Goal: Complete application form

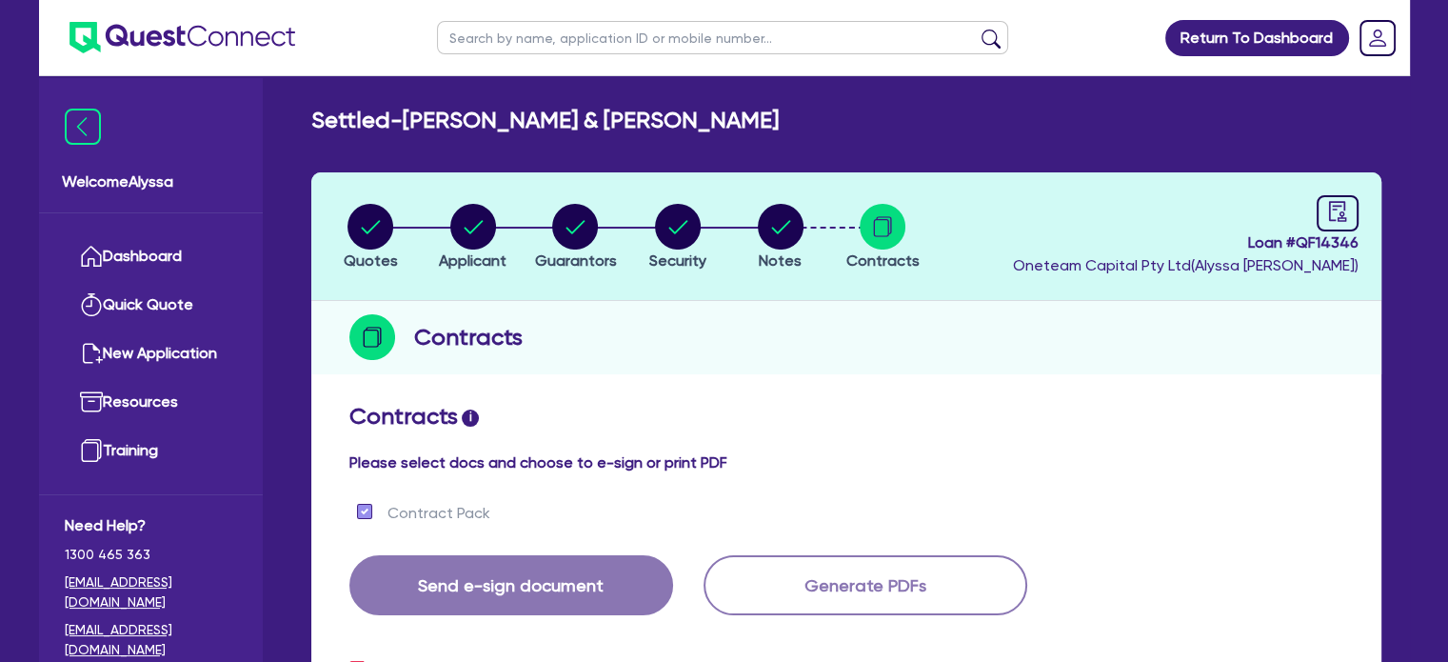
click at [588, 36] on input "text" at bounding box center [722, 37] width 571 height 33
type input "m"
type input "kraats"
click button "submit" at bounding box center [991, 42] width 30 height 27
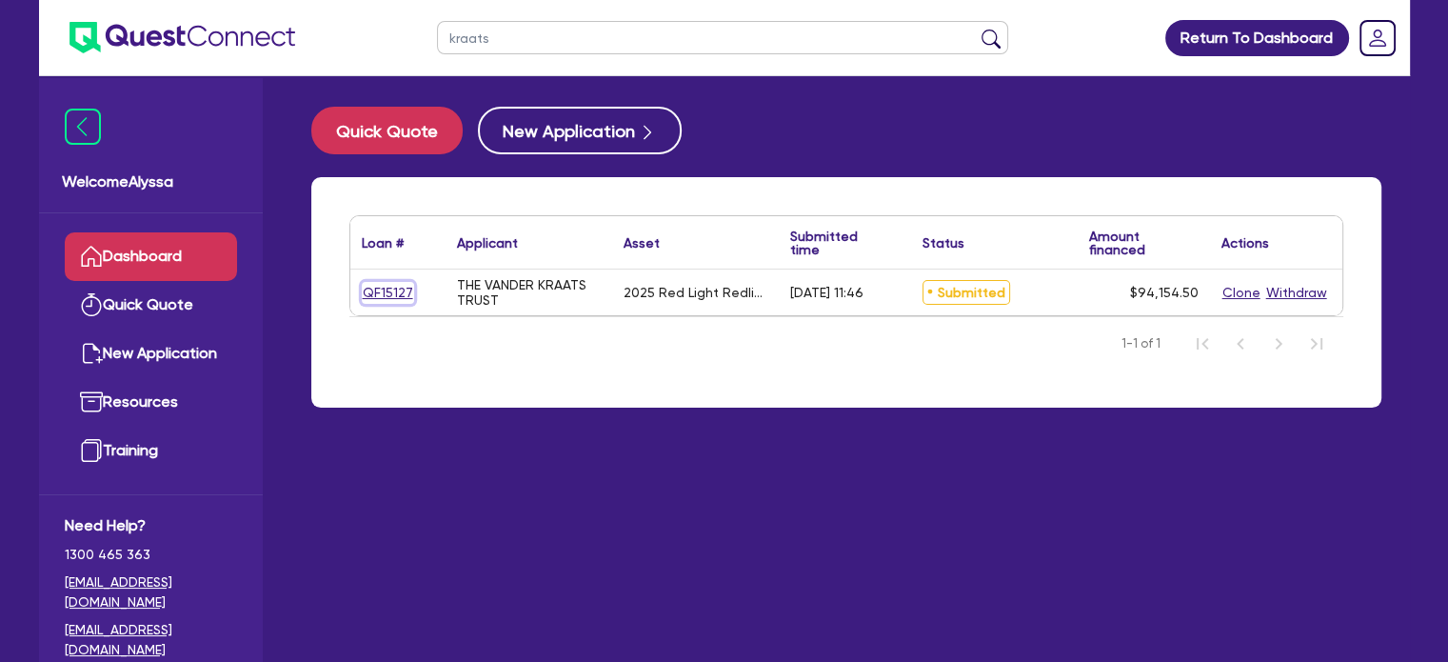
click at [374, 296] on link "QF15127" at bounding box center [388, 293] width 52 height 22
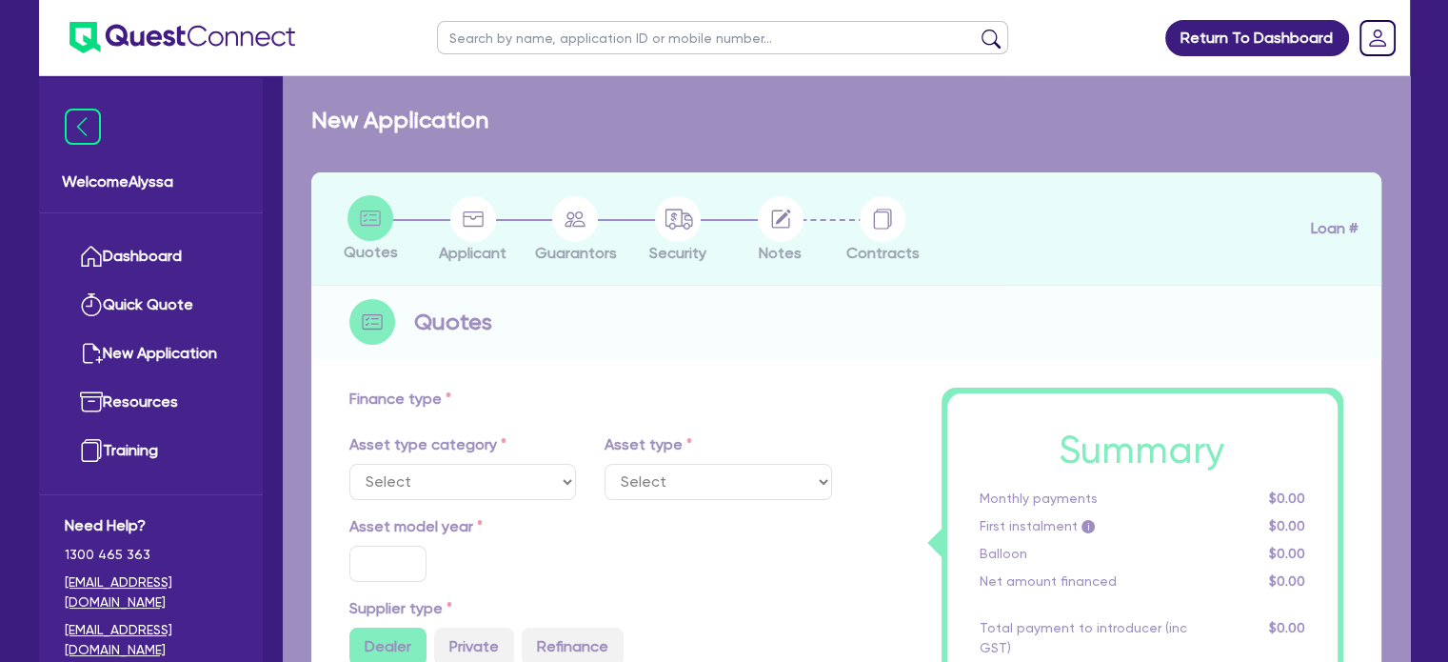
select select "SECONDARY_ASSETS"
type input "2025"
radio input "true"
type input "93,500"
type input "40"
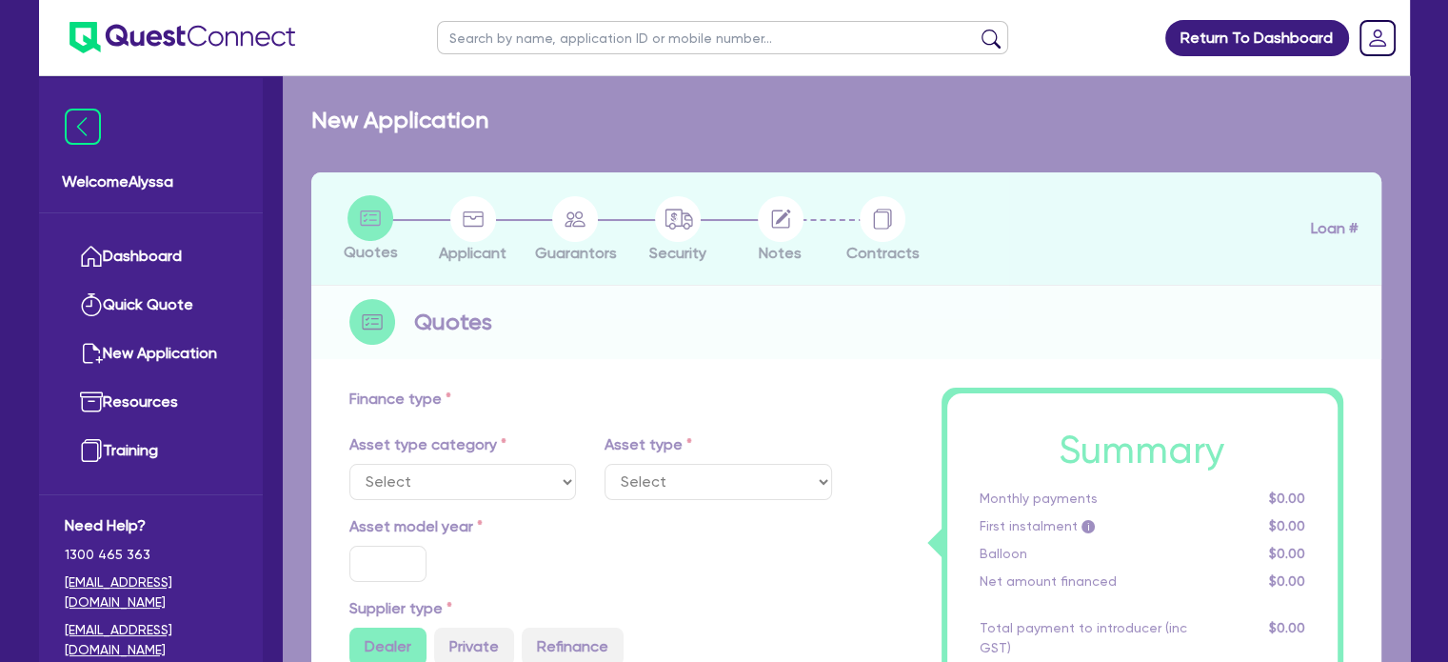
type input "37,400"
type input "3"
type input "2,824.64"
type input "6.45"
select select "MEDICAL_DENTAL_LABORATORY_EQUIPMENT"
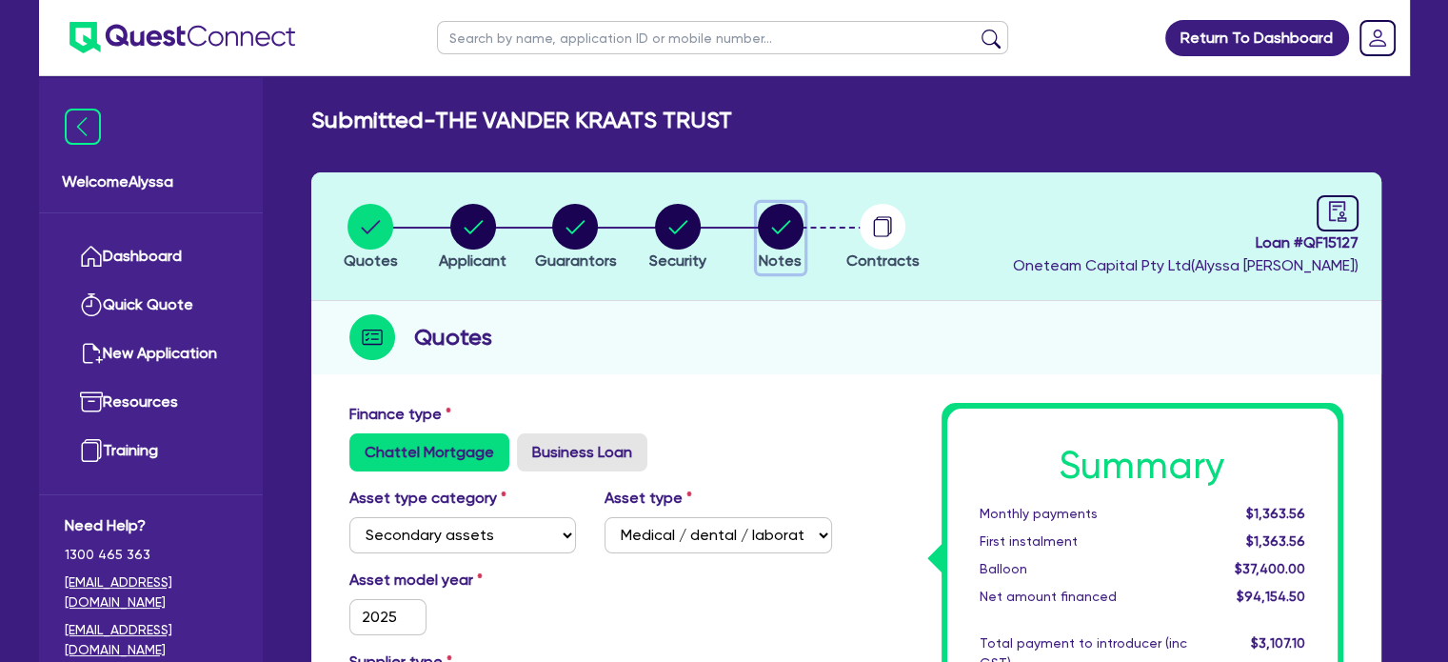
click at [787, 228] on circle "button" at bounding box center [781, 227] width 46 height 46
select select "Other"
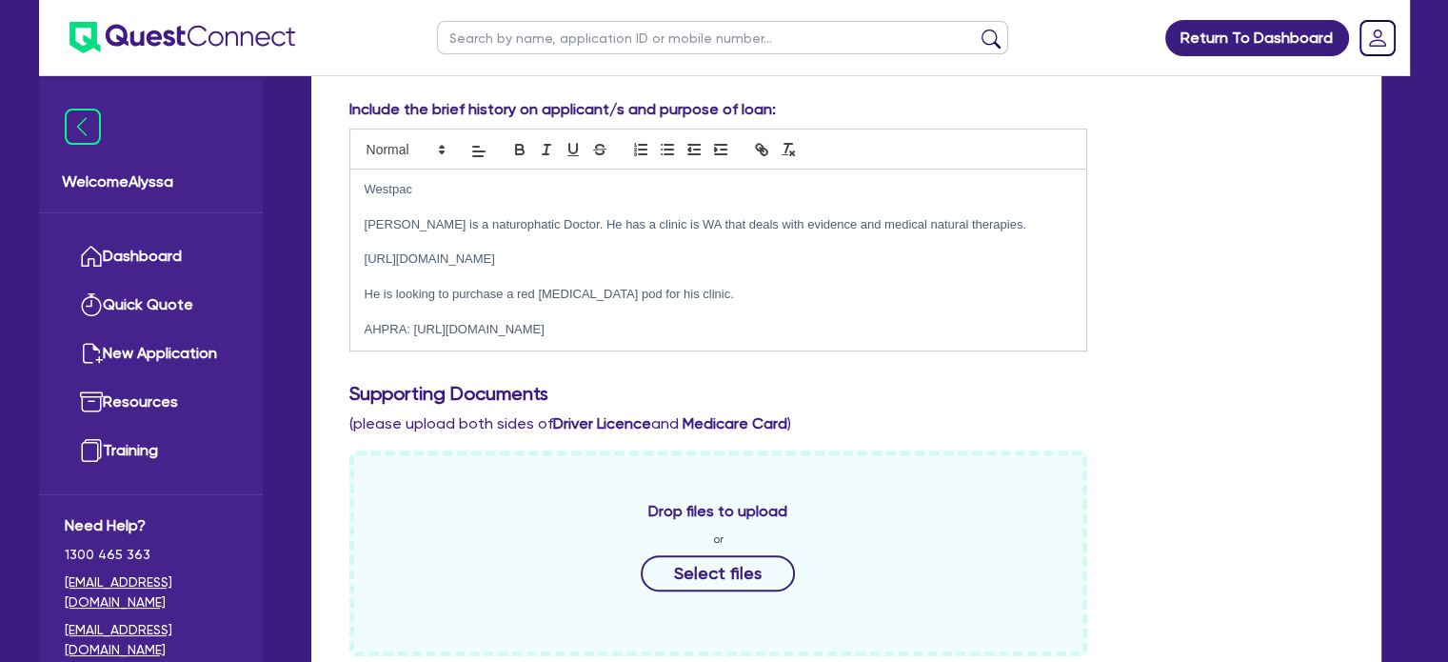
scroll to position [514, 0]
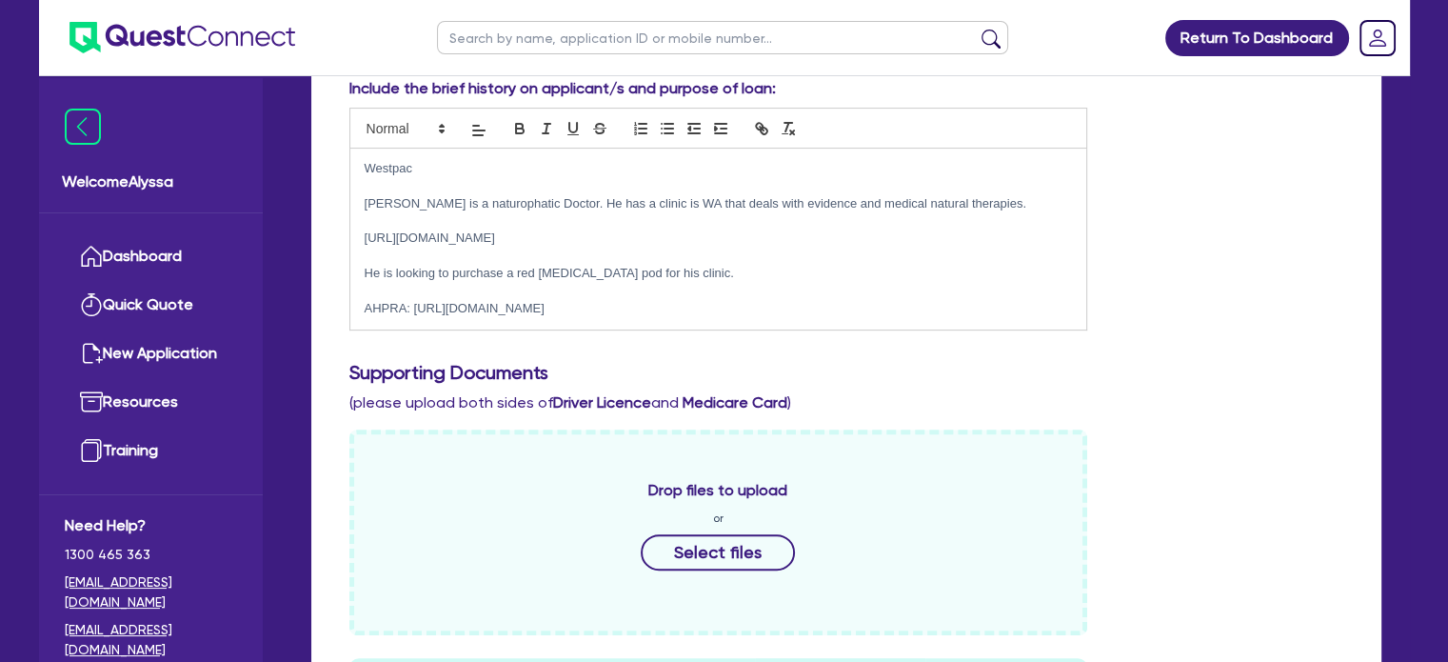
drag, startPoint x: 816, startPoint y: 303, endPoint x: 410, endPoint y: 308, distance: 405.6
click at [410, 308] on p "AHPRA: [URL][DOMAIN_NAME]" at bounding box center [719, 308] width 708 height 17
copy p "[URL][DOMAIN_NAME]"
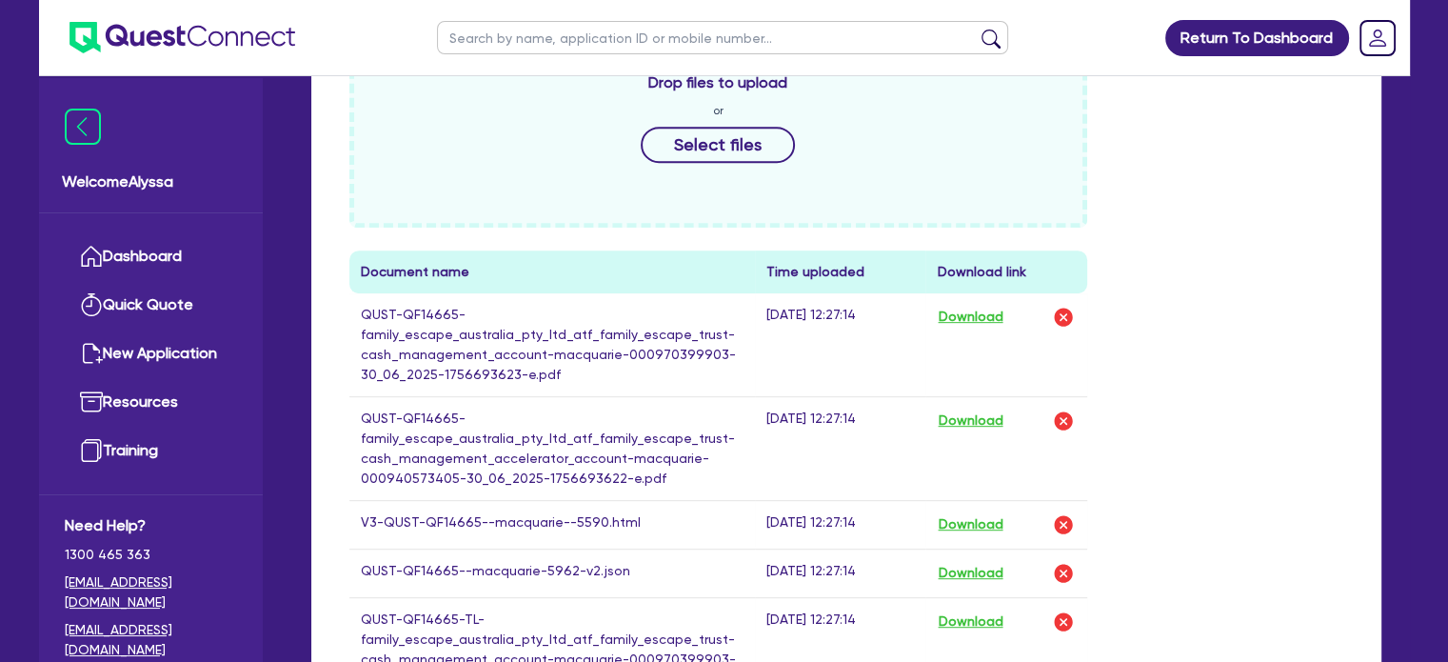
scroll to position [884, 0]
click at [986, 526] on button "Download" at bounding box center [970, 524] width 67 height 25
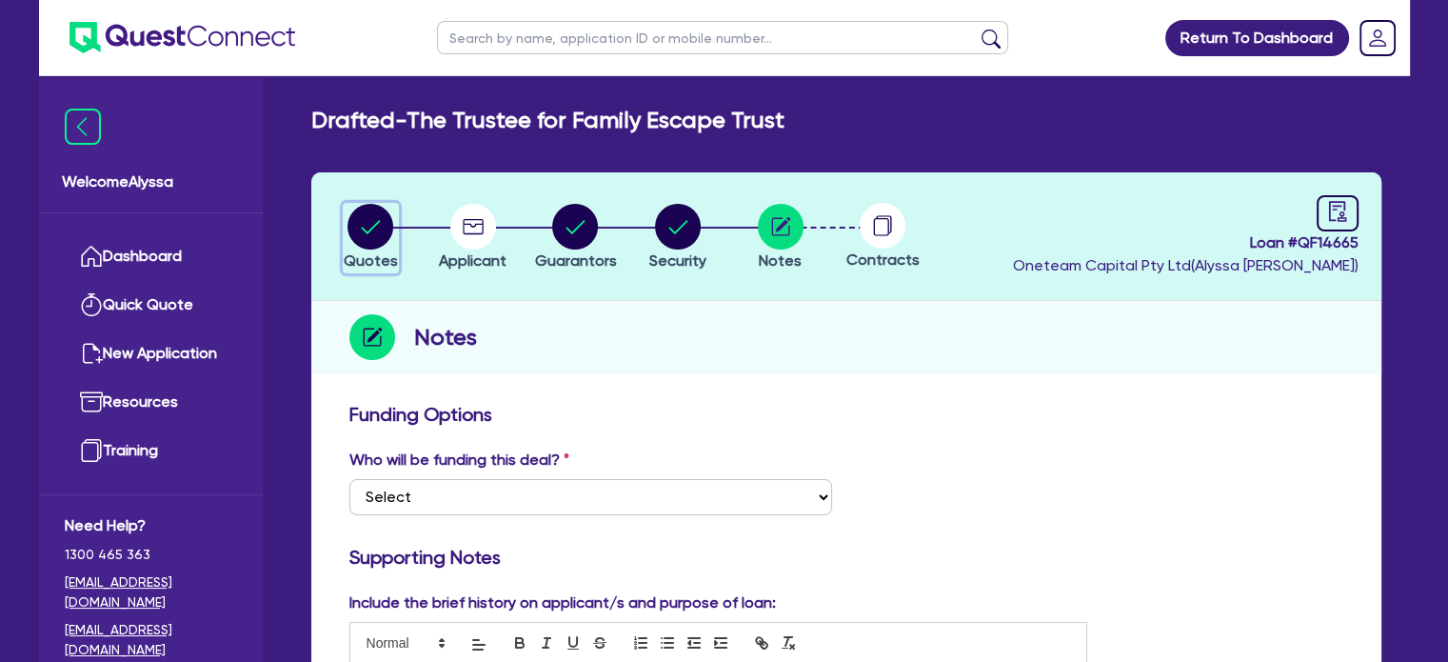
click at [375, 225] on icon "button" at bounding box center [371, 226] width 19 height 13
select select "TERTIARY_ASSETS"
select select "BEAUTY_EQUIPMENT"
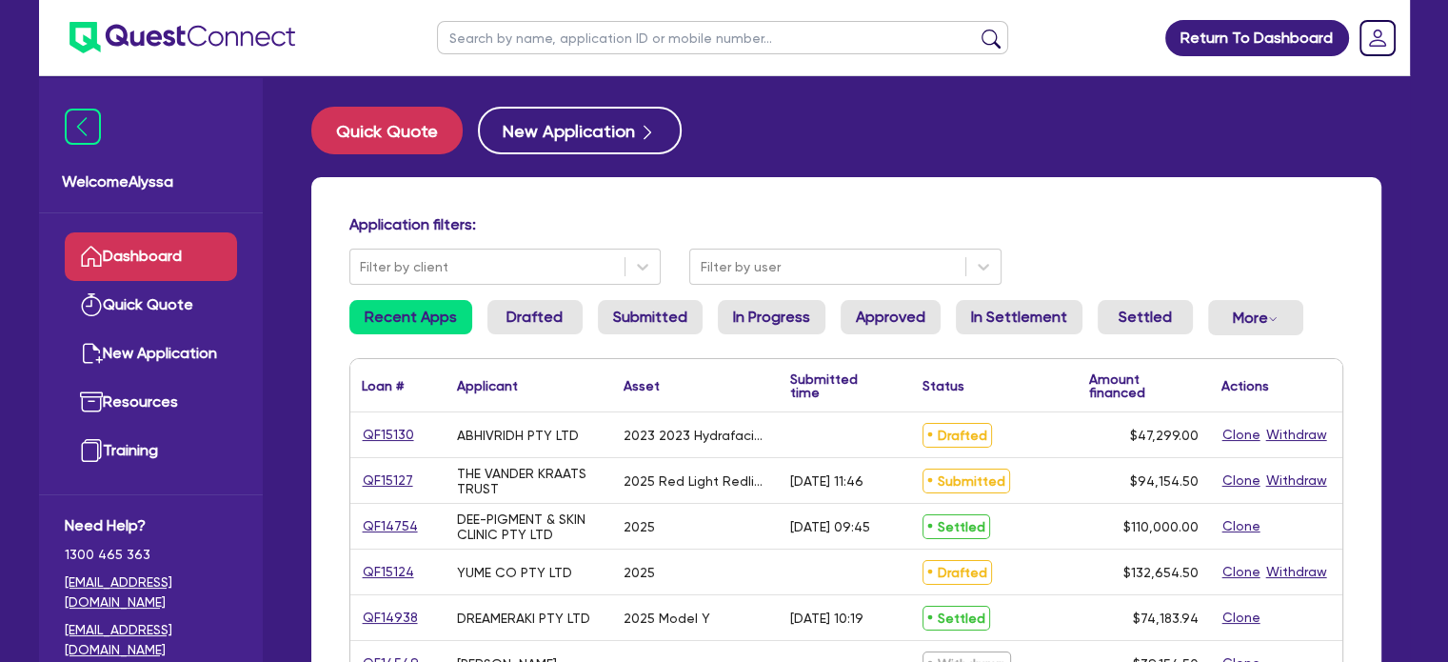
click at [518, 38] on input "text" at bounding box center [722, 37] width 571 height 33
type input "karla"
click at [976, 29] on button "submit" at bounding box center [991, 42] width 30 height 27
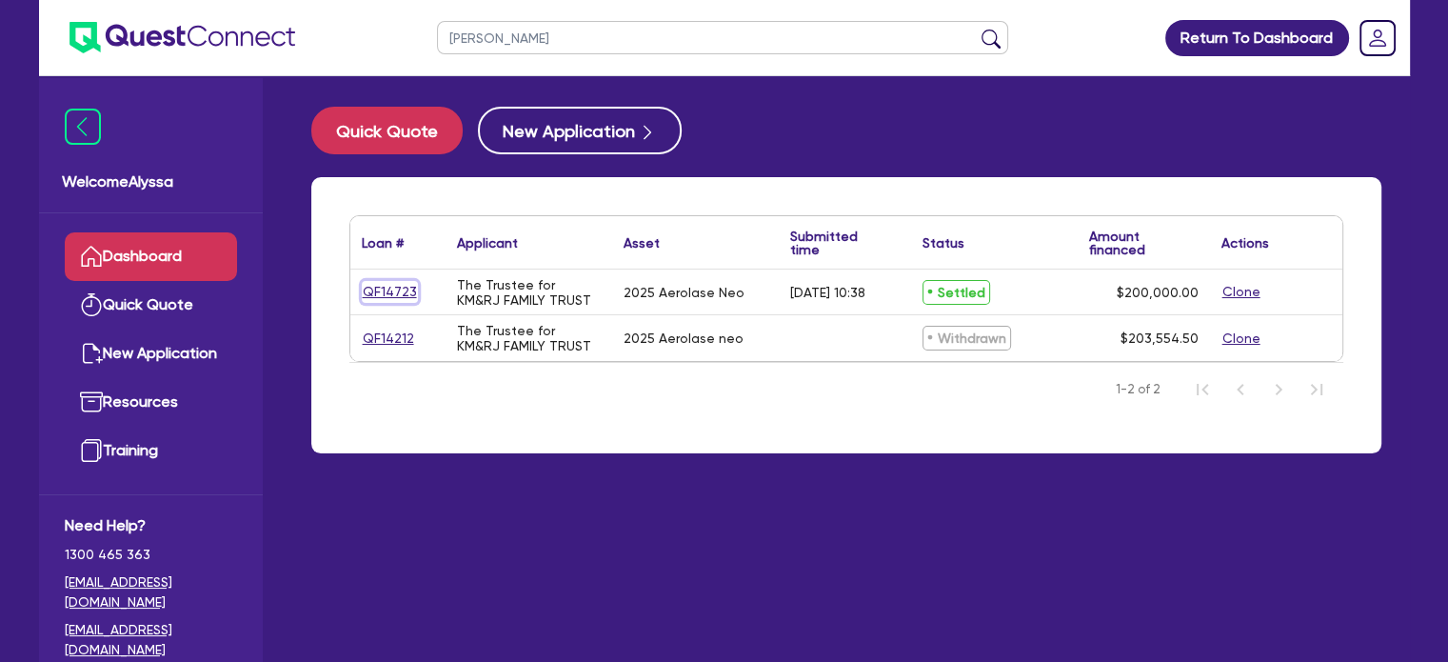
click at [381, 288] on link "QF14723" at bounding box center [390, 292] width 56 height 22
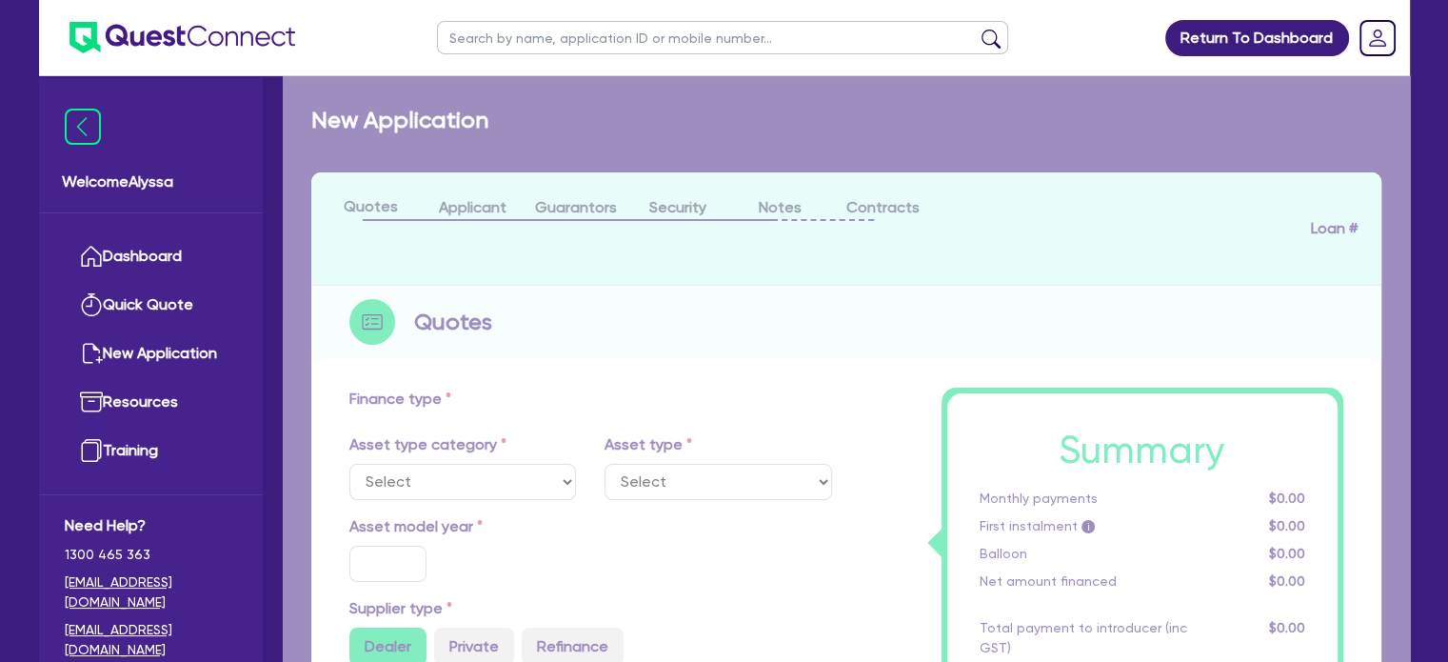
select select "TERTIARY_ASSETS"
type input "2025"
radio input "true"
type input "200,000"
type input "4"
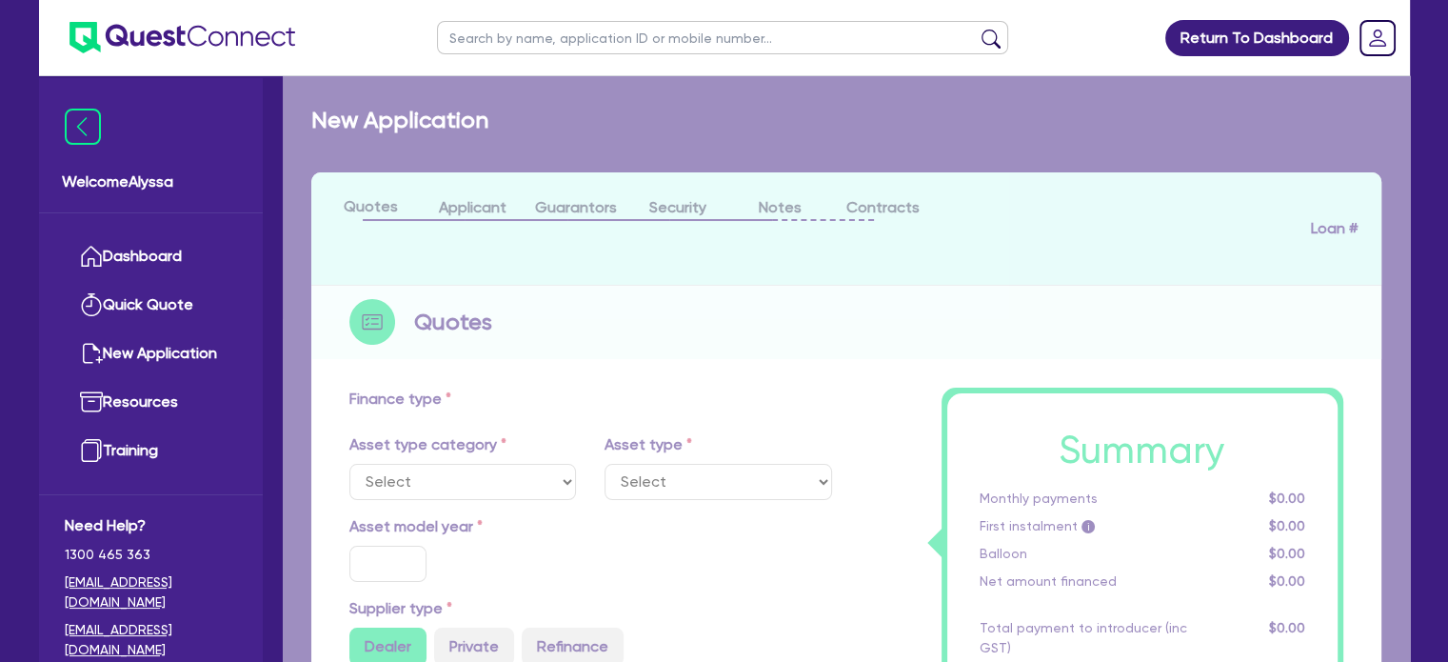
type input "8,000"
type input "16.95"
select select "BEAUTY_EQUIPMENT"
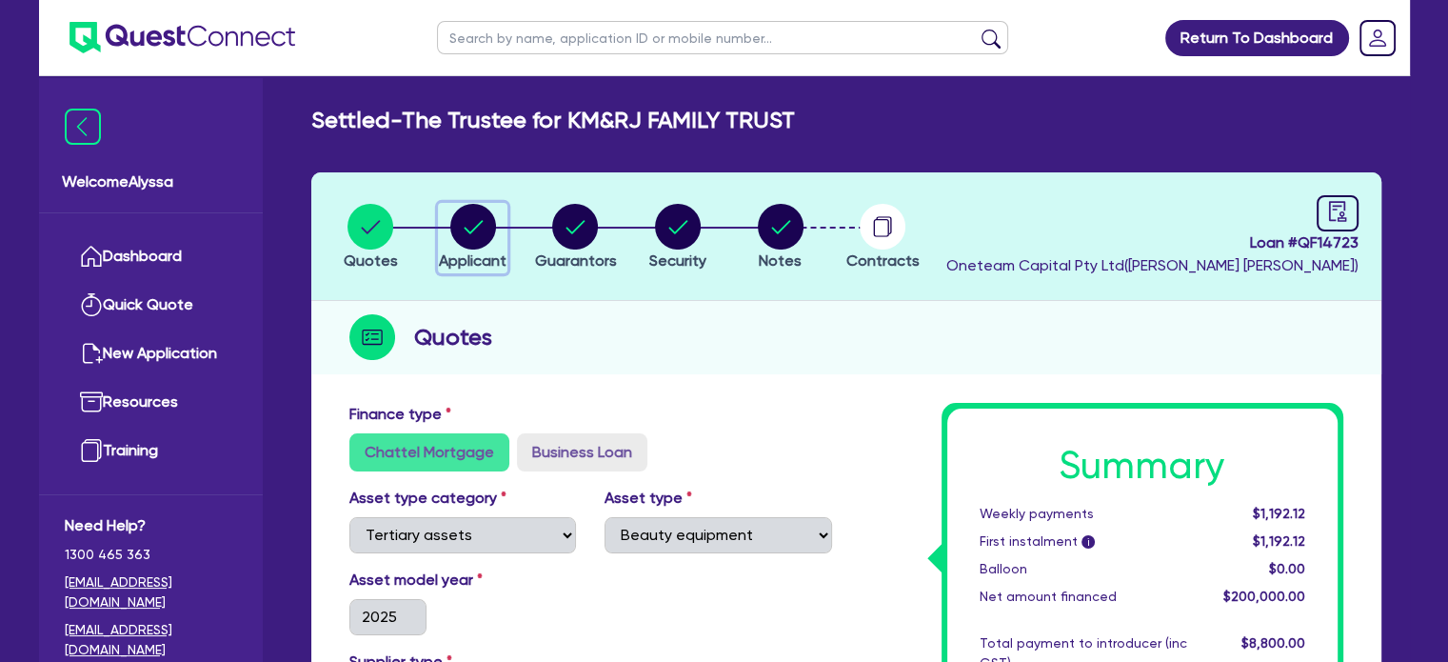
click at [457, 240] on circle "button" at bounding box center [473, 227] width 46 height 46
select select "TRUST"
select select "COMPANY"
select select "HEALTH_BEAUTY"
select select "HAIR_BEAUTY_SALONS"
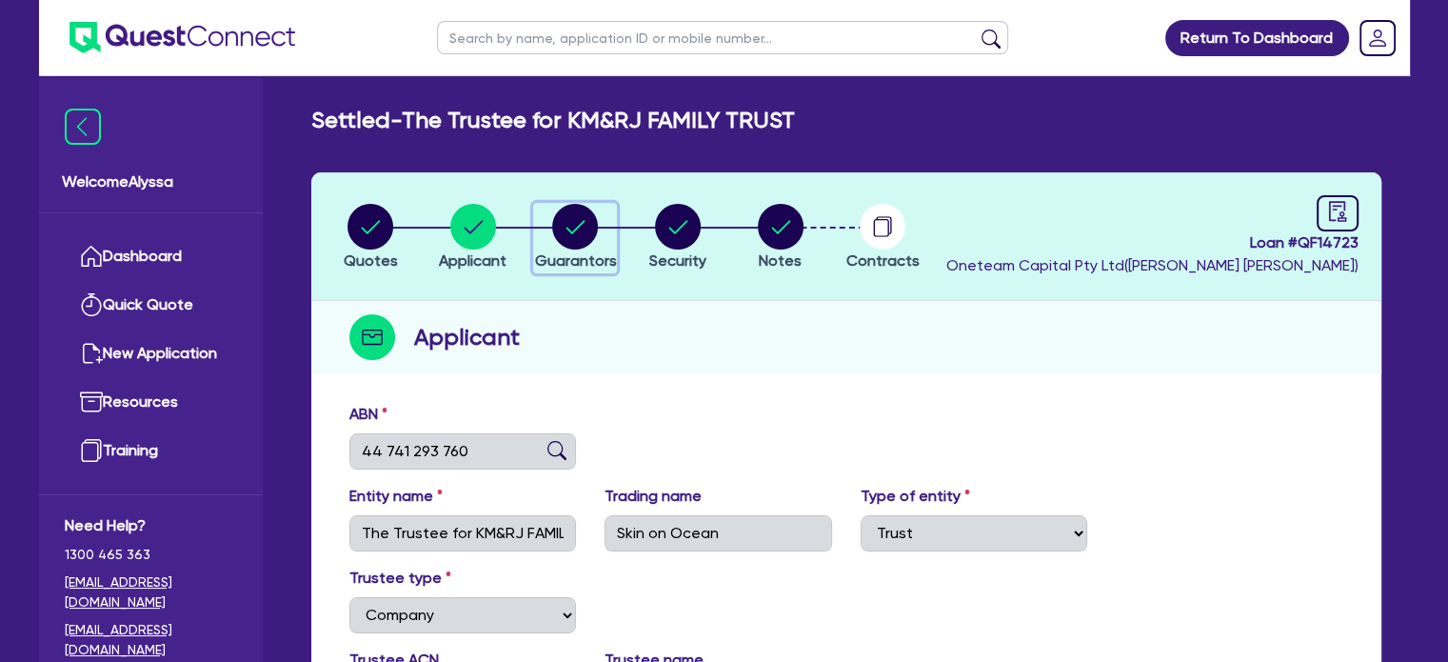
click at [551, 262] on span "Guarantors" at bounding box center [575, 260] width 82 height 18
select select "MRS"
select select "QLD"
select select "DE_FACTO"
select select "PROPERTY"
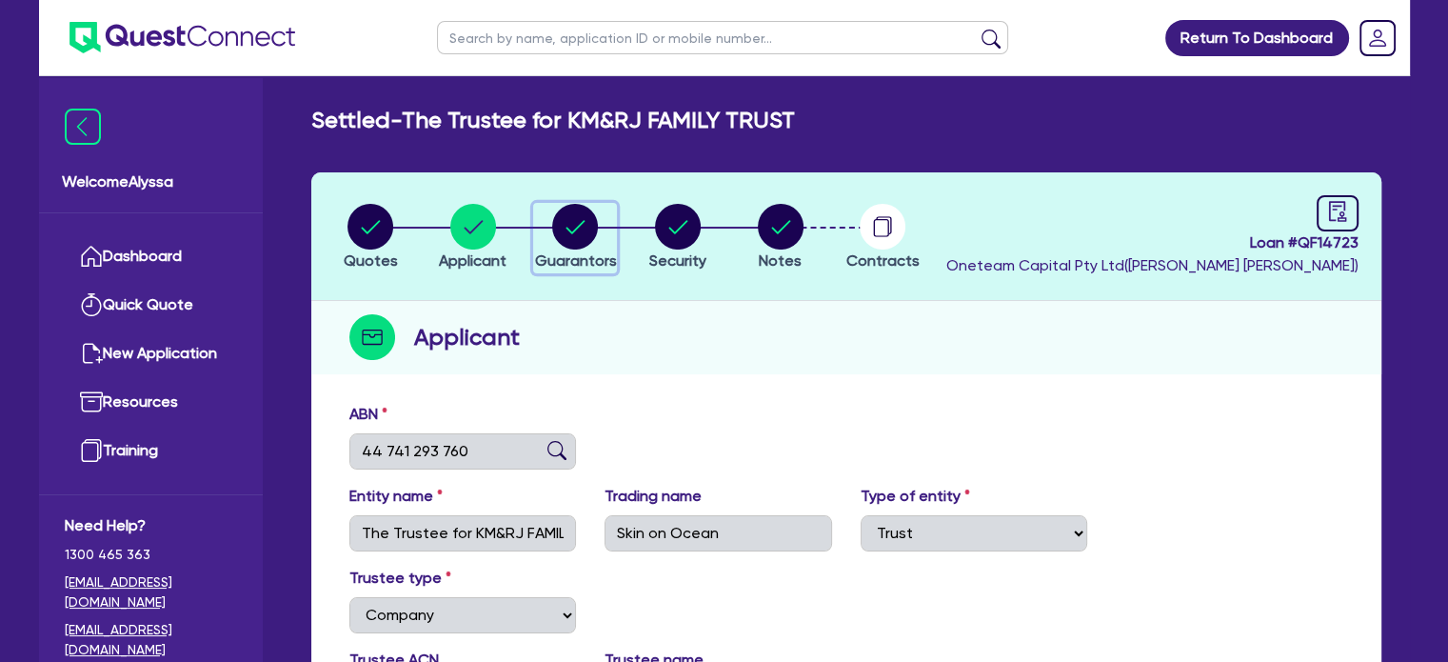
select select "CASH"
select select "VEHICLE"
select select "HOUSEHOLD_PERSONAL"
select select "OTHER"
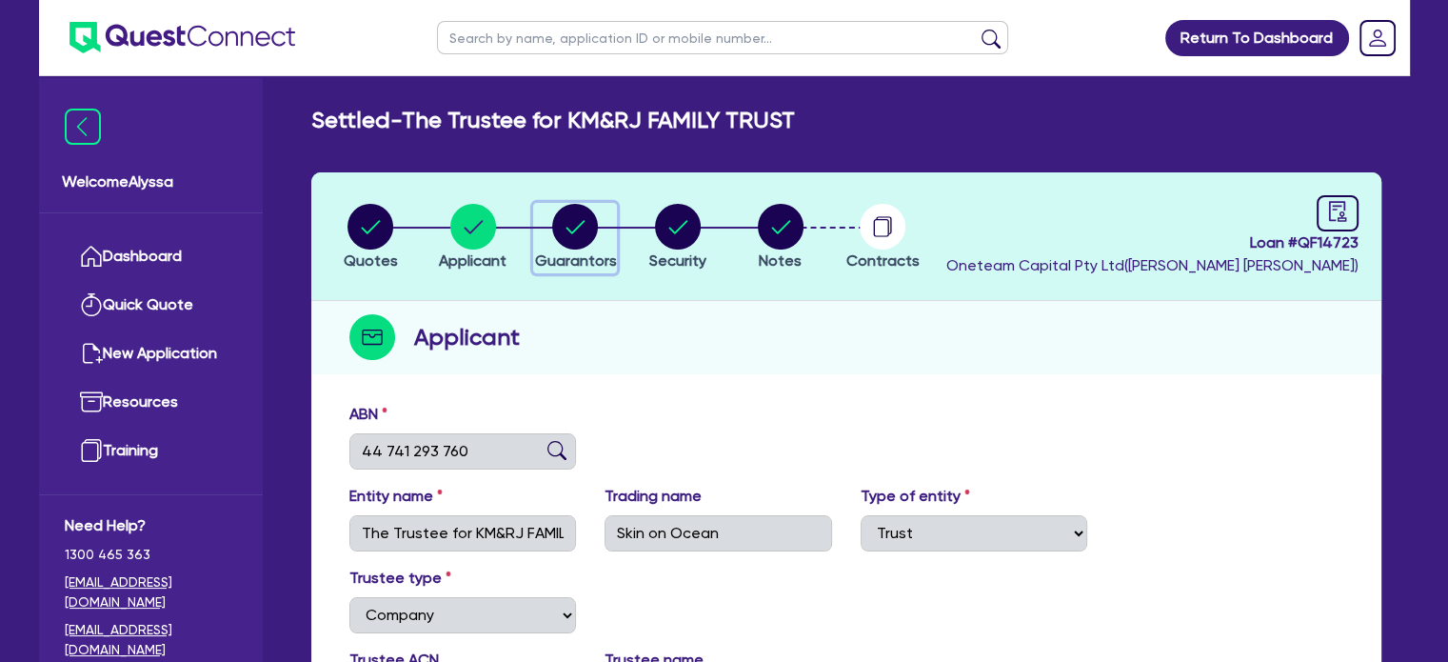
select select "MORTGAGE"
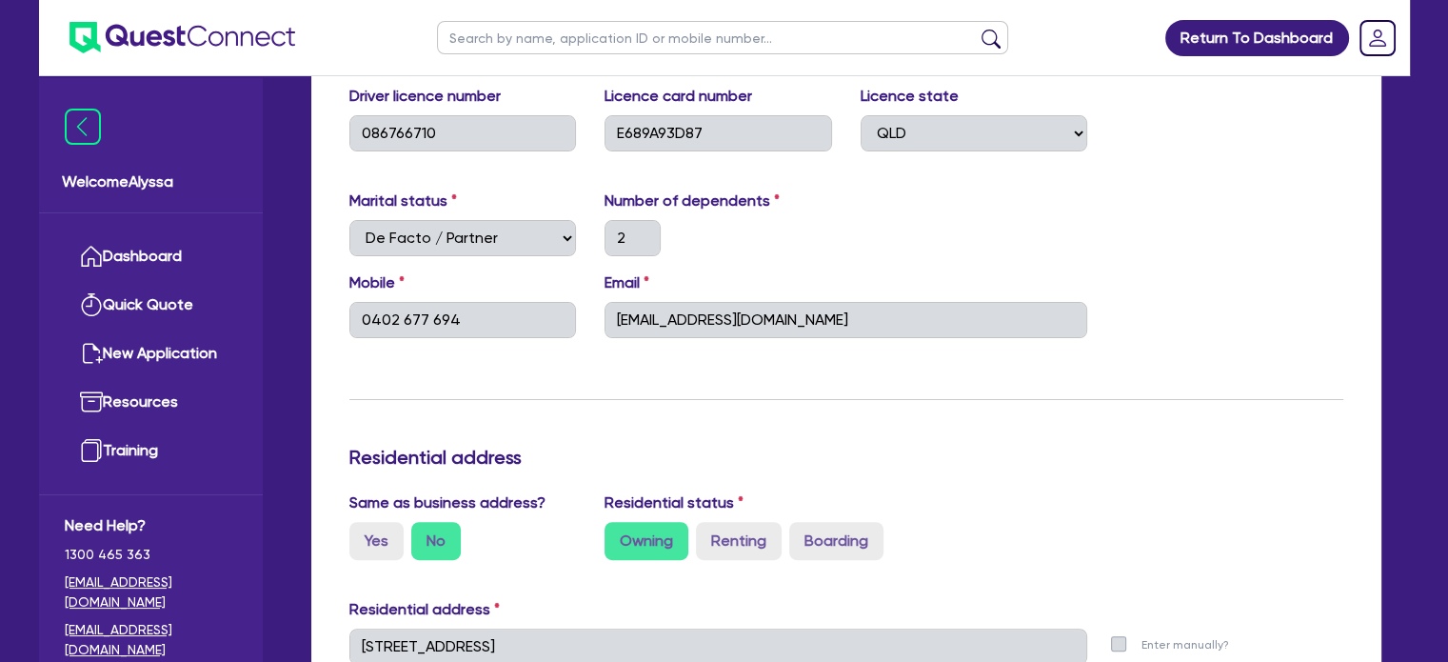
scroll to position [476, 0]
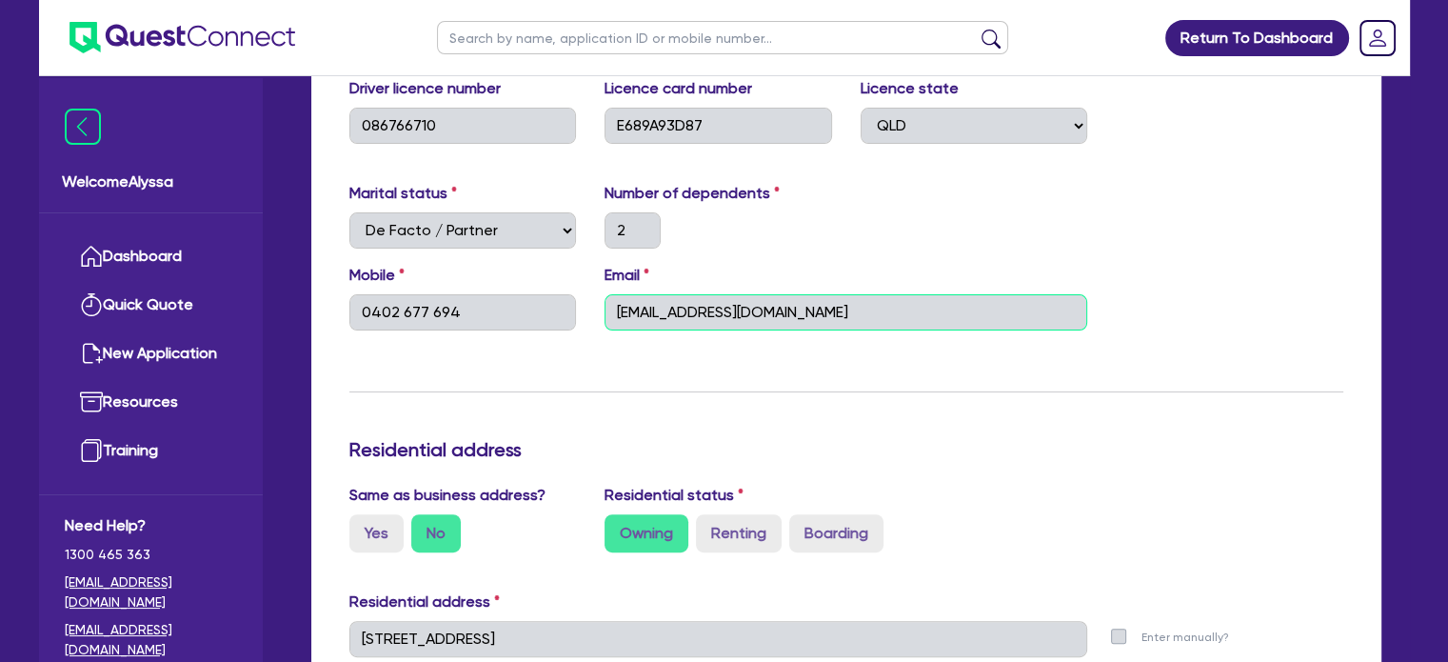
drag, startPoint x: 842, startPoint y: 308, endPoint x: 584, endPoint y: 298, distance: 258.2
click at [584, 298] on div "Mobile 0402 677 694 Email km_gemmell@outlook.com" at bounding box center [846, 305] width 1023 height 82
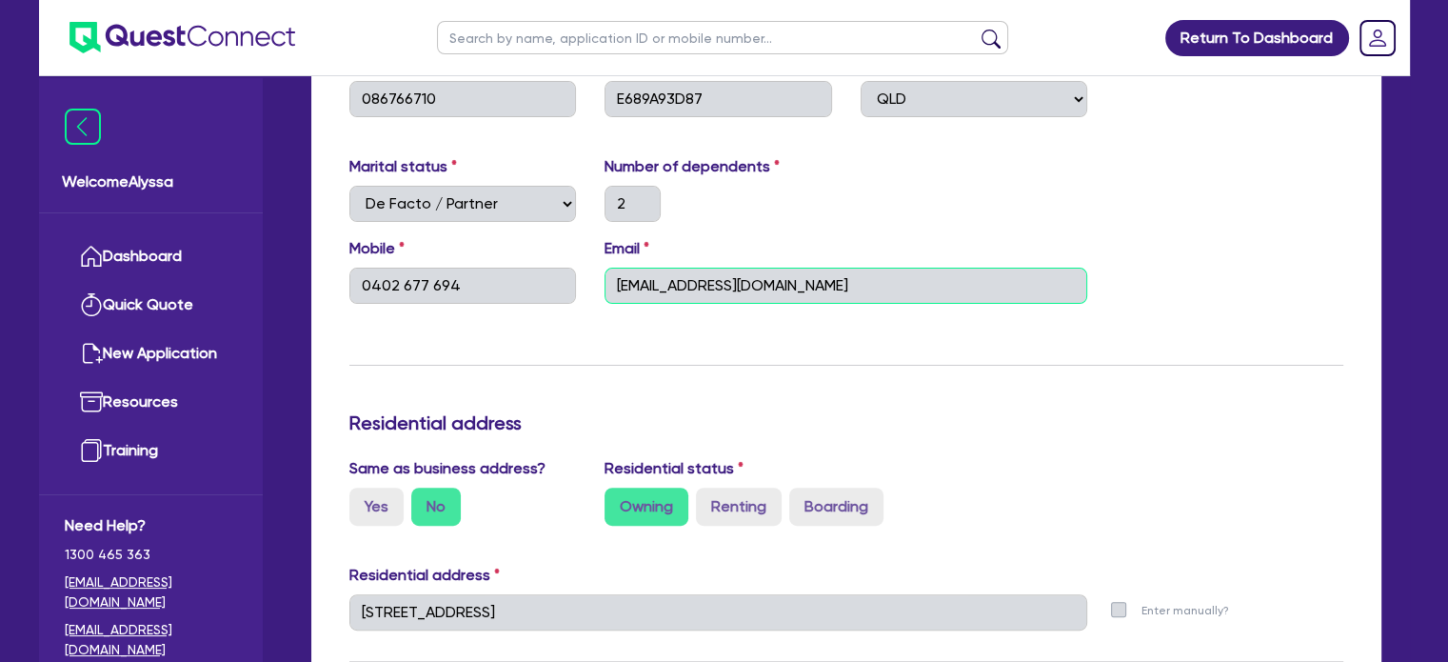
scroll to position [0, 0]
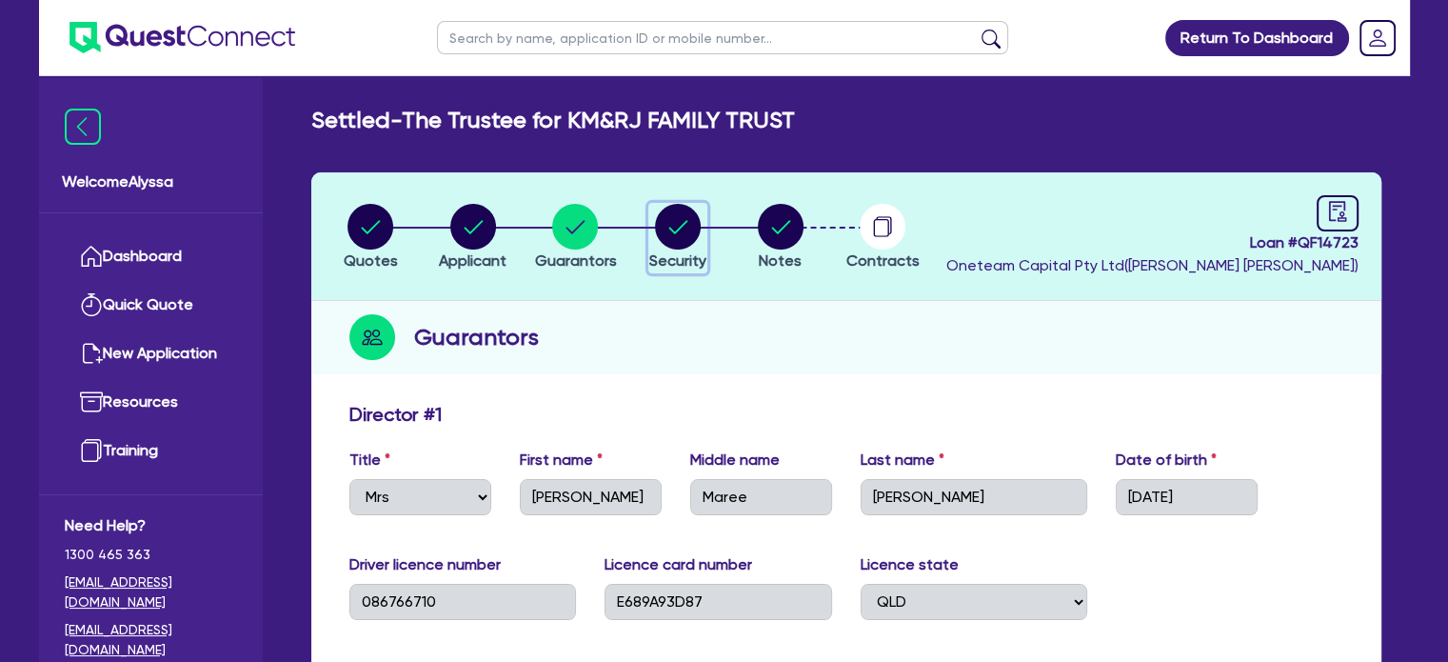
click at [680, 242] on circle "button" at bounding box center [678, 227] width 46 height 46
select select "TERTIARY_ASSETS"
select select "BEAUTY_EQUIPMENT"
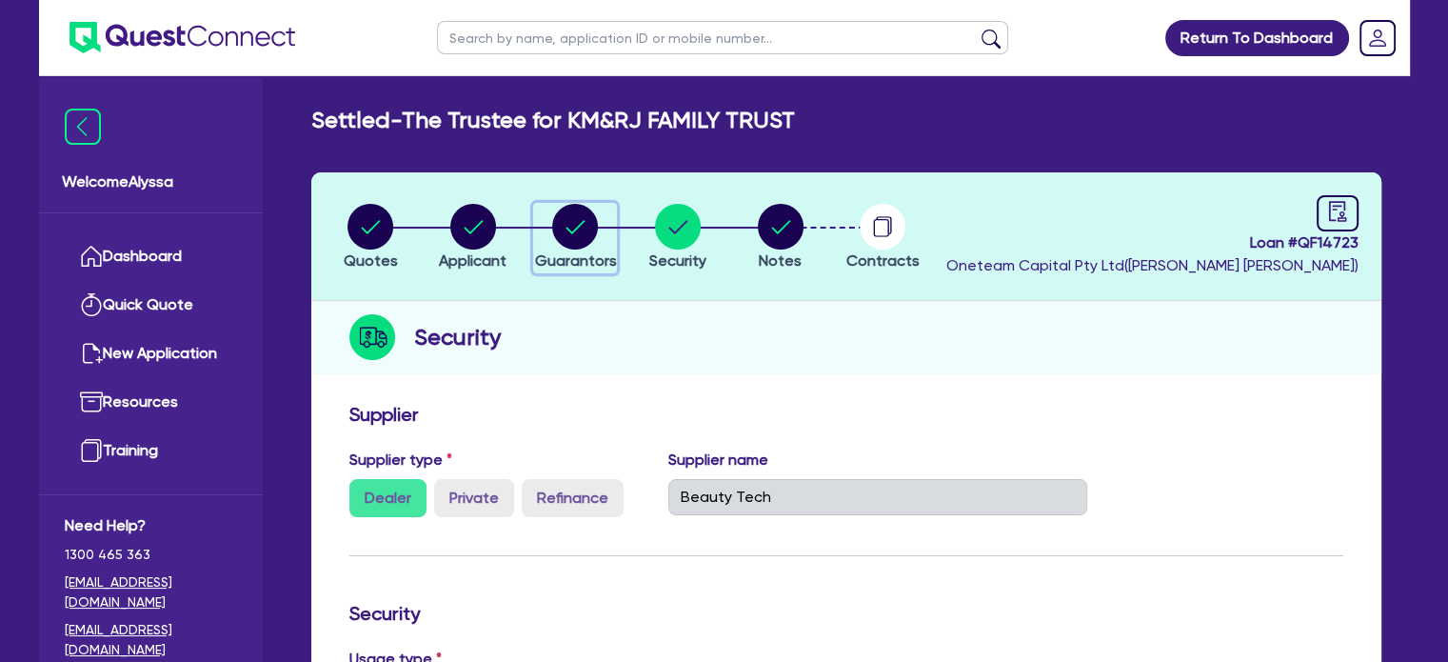
click at [582, 248] on button "Guarantors" at bounding box center [575, 238] width 84 height 70
select select "MRS"
select select "QLD"
select select "DE_FACTO"
select select "PROPERTY"
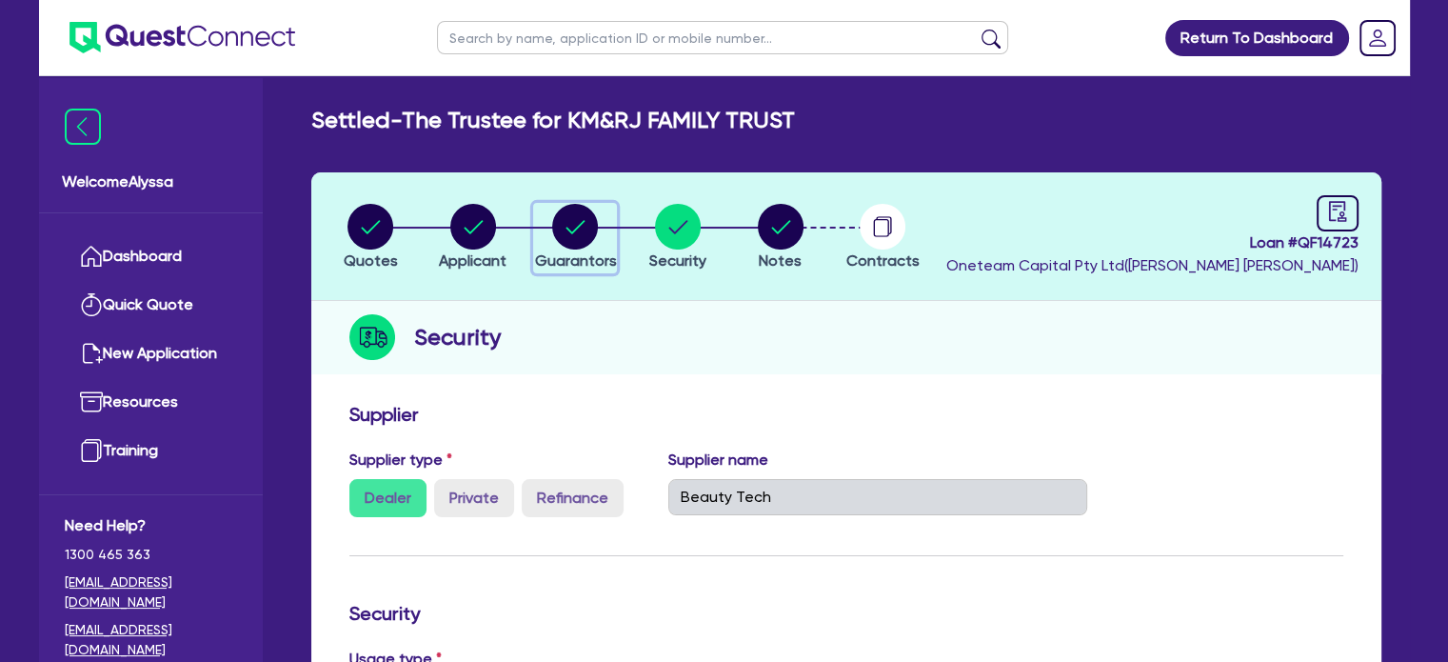
select select "CASH"
select select "VEHICLE"
select select "HOUSEHOLD_PERSONAL"
select select "OTHER"
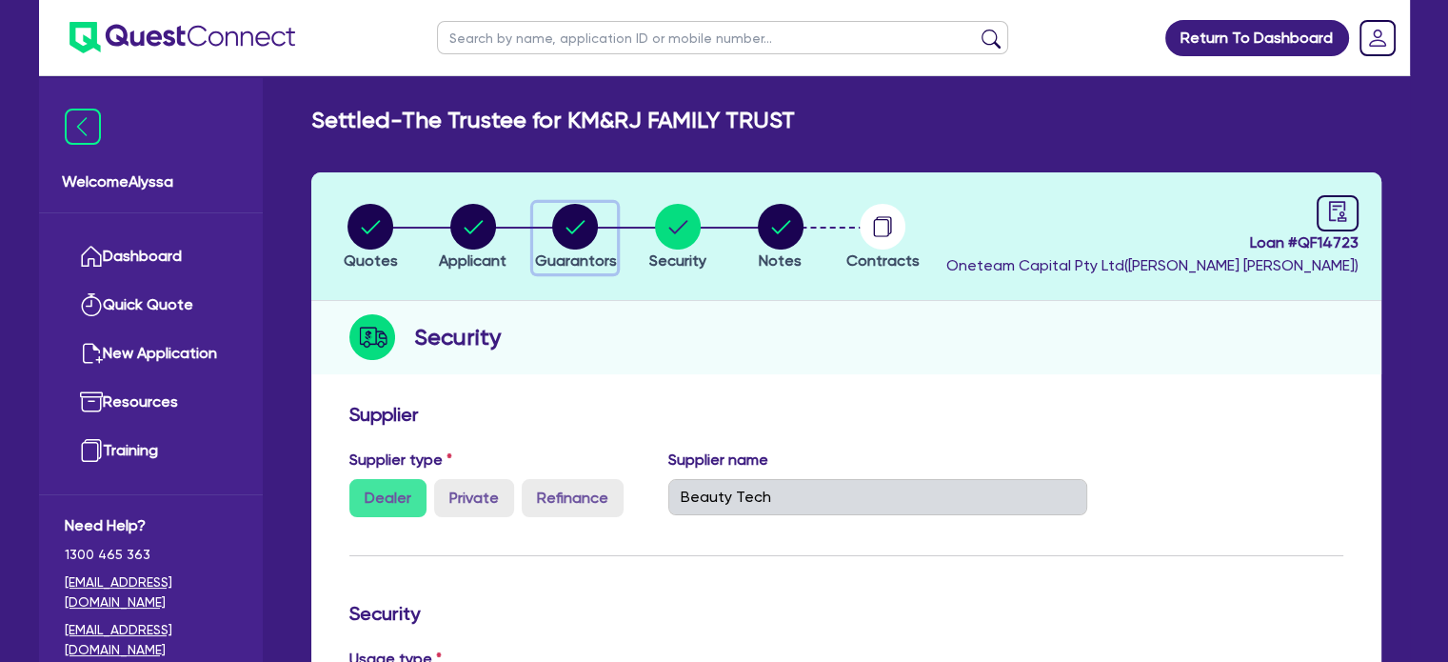
select select "MORTGAGE"
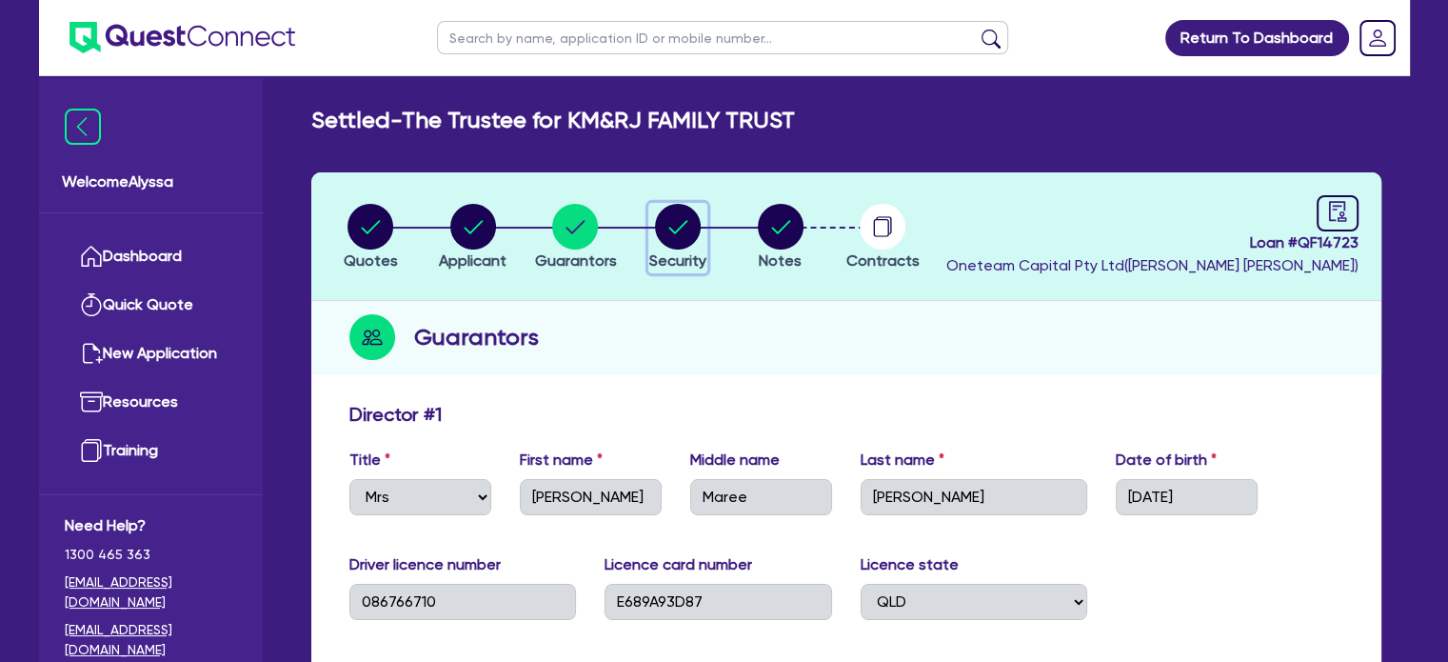
click at [679, 229] on circle "button" at bounding box center [678, 227] width 46 height 46
select select "TERTIARY_ASSETS"
select select "BEAUTY_EQUIPMENT"
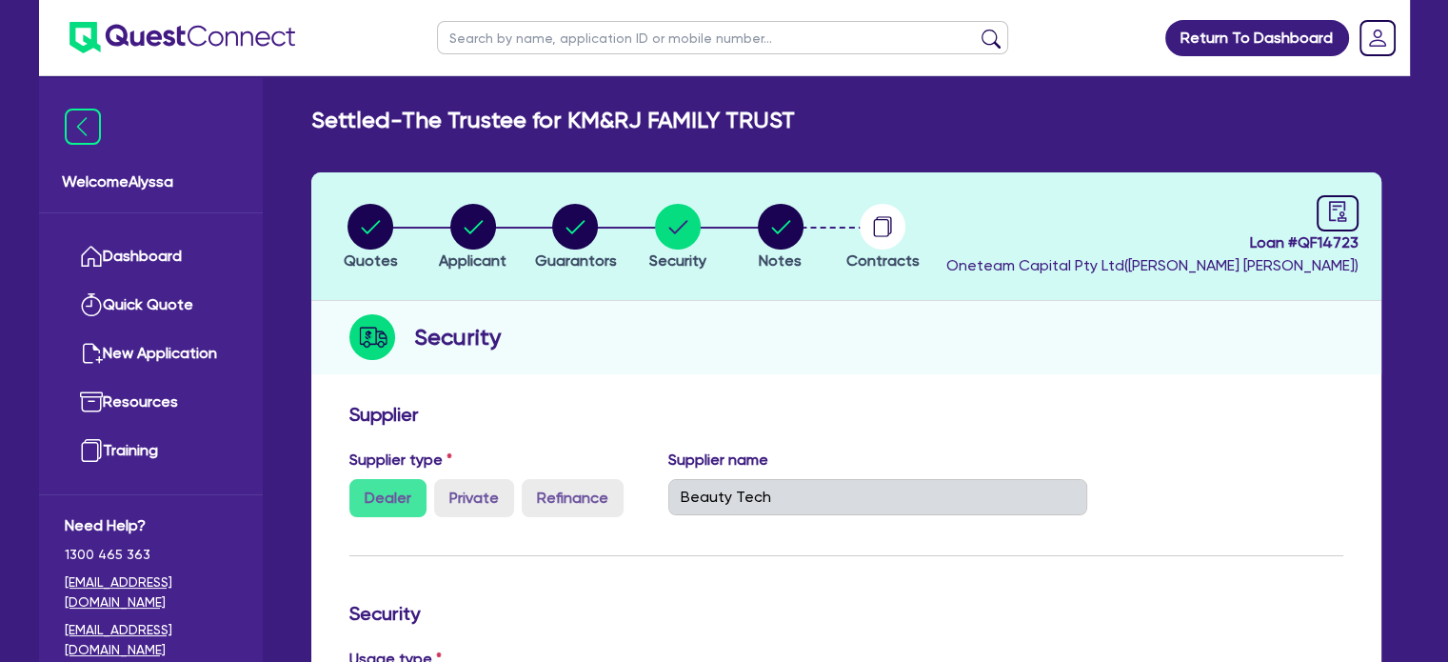
click at [594, 26] on input "text" at bounding box center [722, 37] width 571 height 33
type input "feijoa"
click button "submit" at bounding box center [991, 42] width 30 height 27
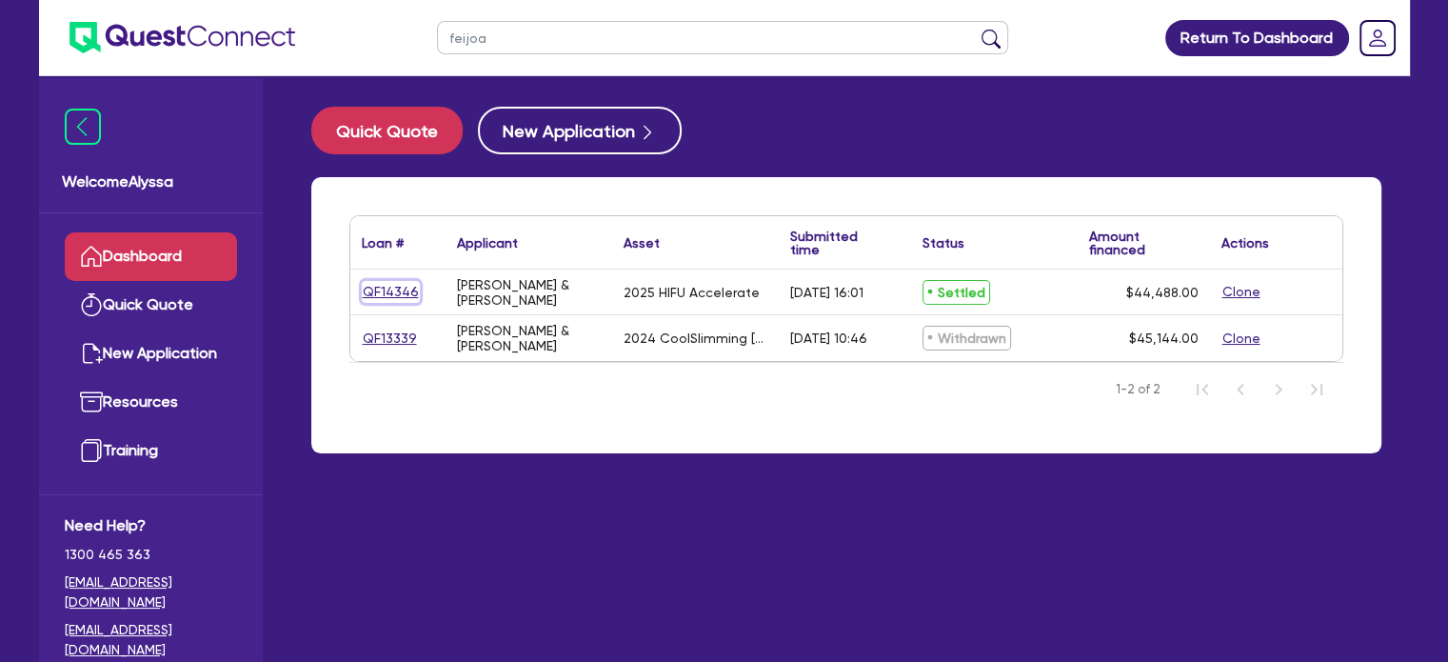
click at [390, 300] on link "QF14346" at bounding box center [391, 292] width 58 height 22
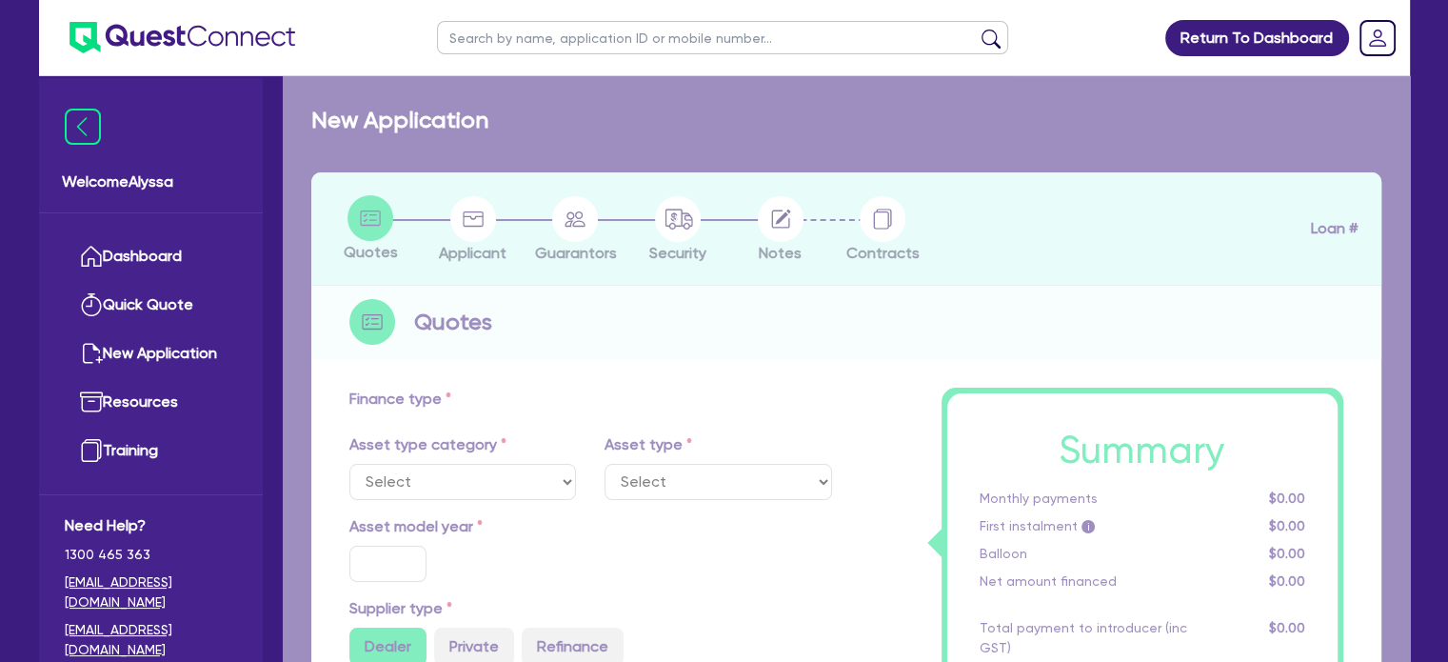
select select "TERTIARY_ASSETS"
type input "2025"
radio input "true"
type input "43,989"
type input "4.05"
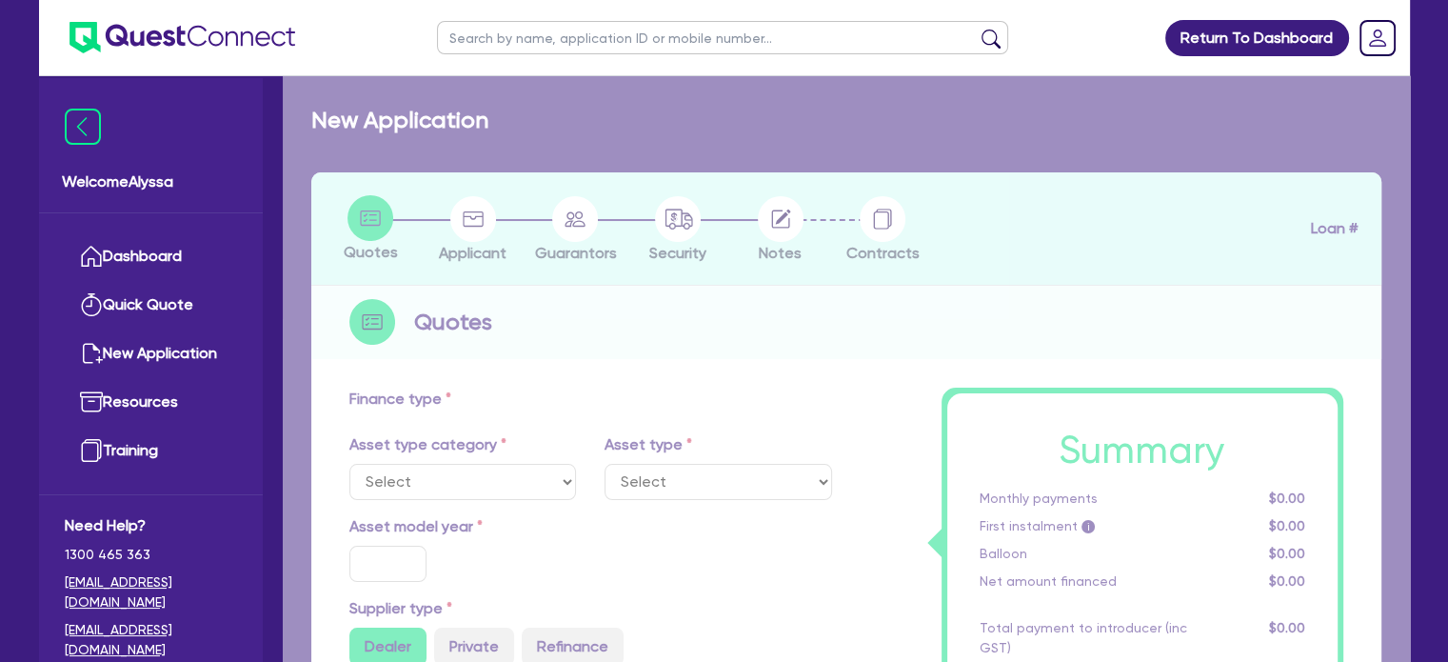
type input "1,800"
type input "11.44"
type input "453.64"
select select "BEAUTY_EQUIPMENT"
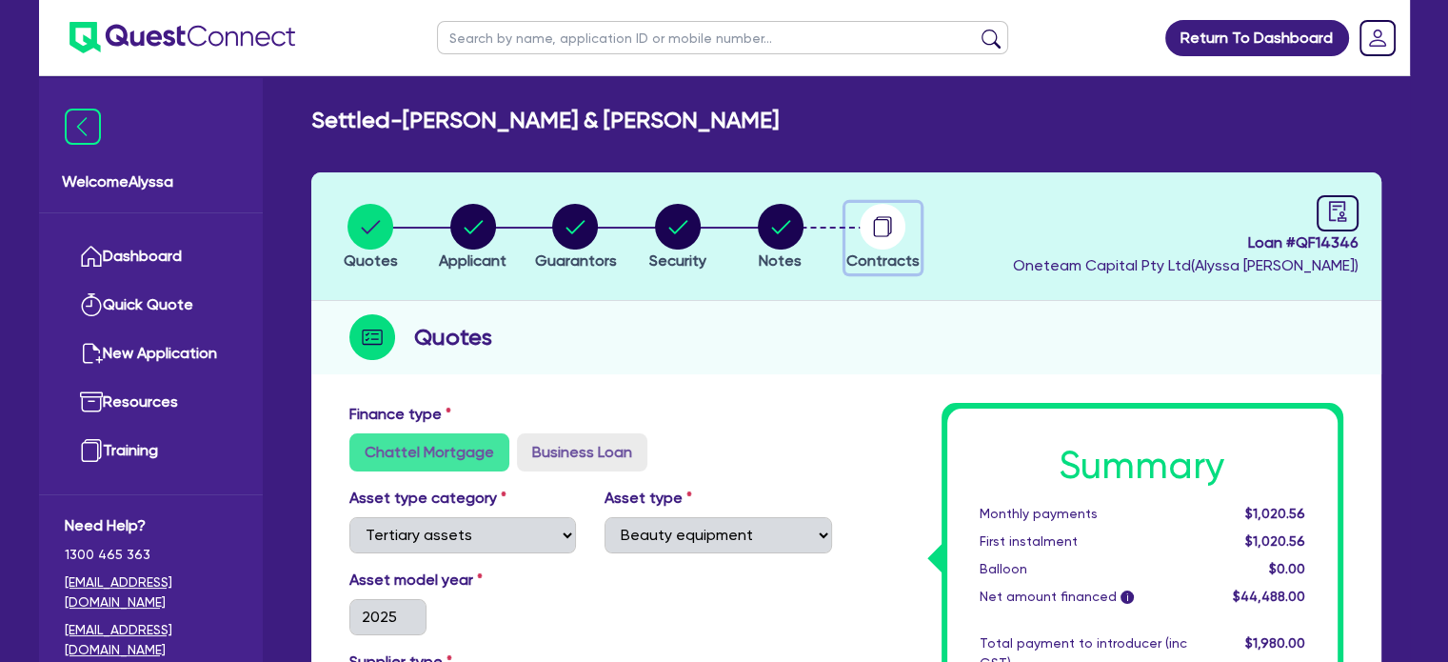
click at [858, 226] on div "button" at bounding box center [882, 227] width 73 height 46
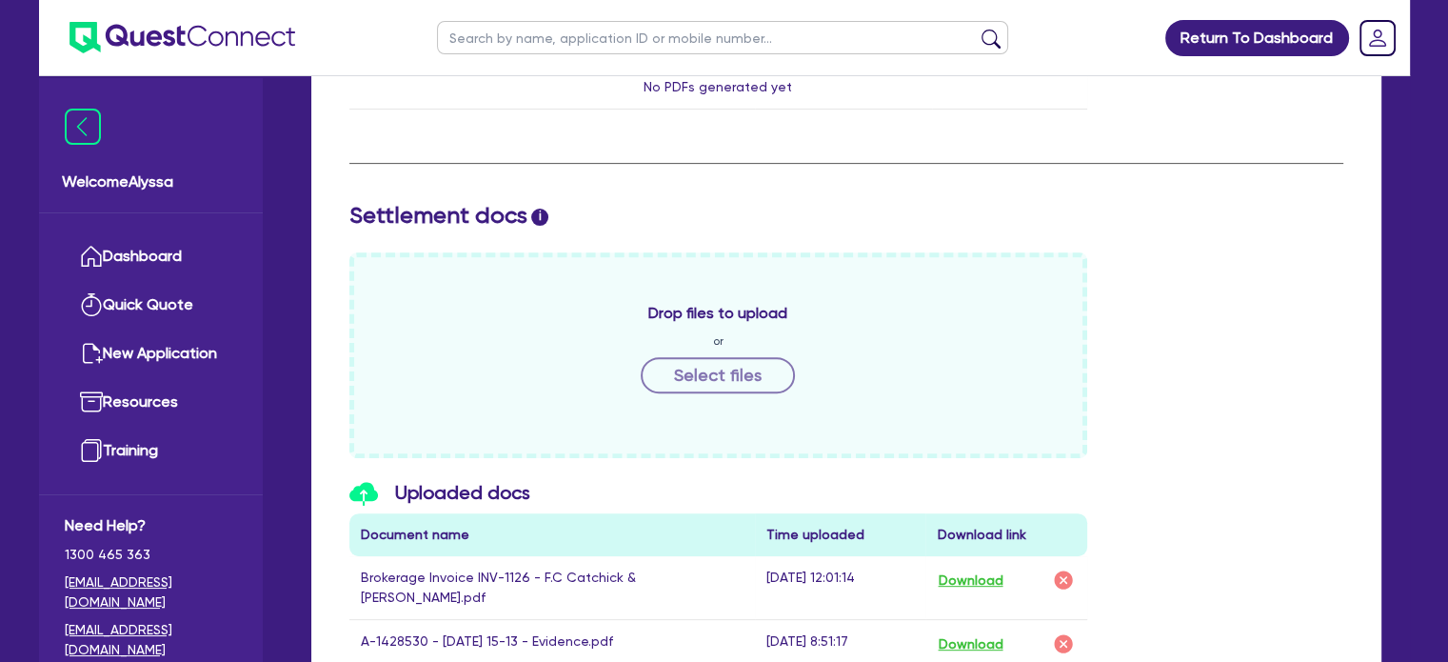
scroll to position [891, 0]
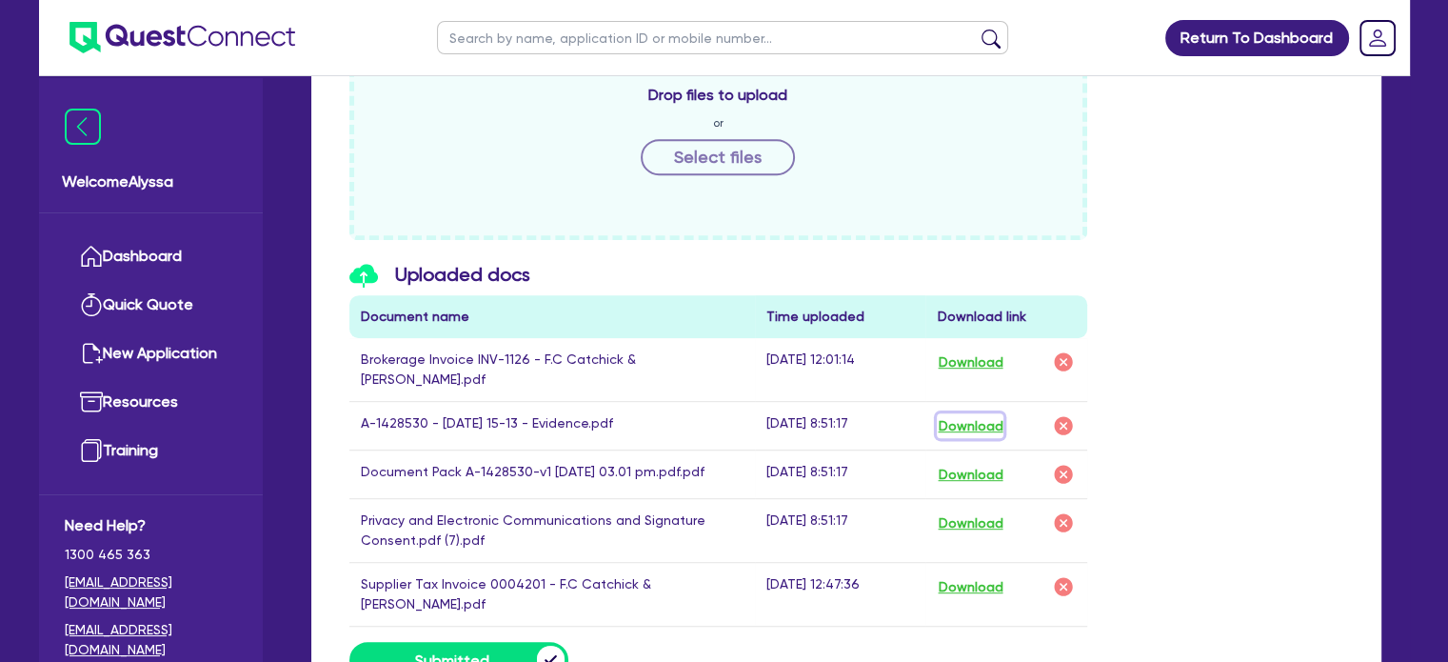
click at [967, 413] on button "Download" at bounding box center [970, 425] width 67 height 25
click at [972, 462] on button "Download" at bounding box center [970, 474] width 67 height 25
